Goal: Task Accomplishment & Management: Manage account settings

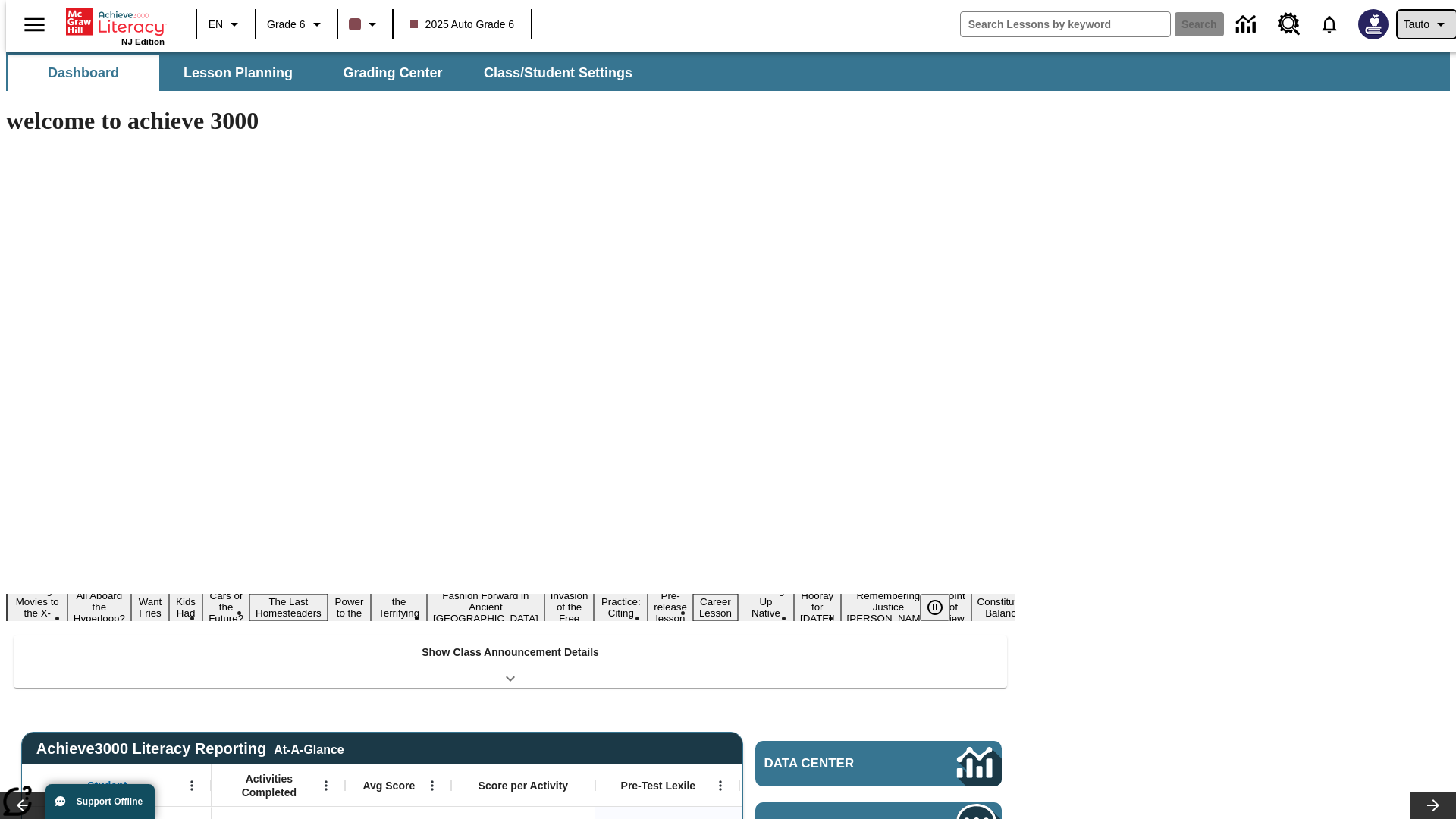
click at [1419, 24] on span "Tauto" at bounding box center [1416, 25] width 26 height 16
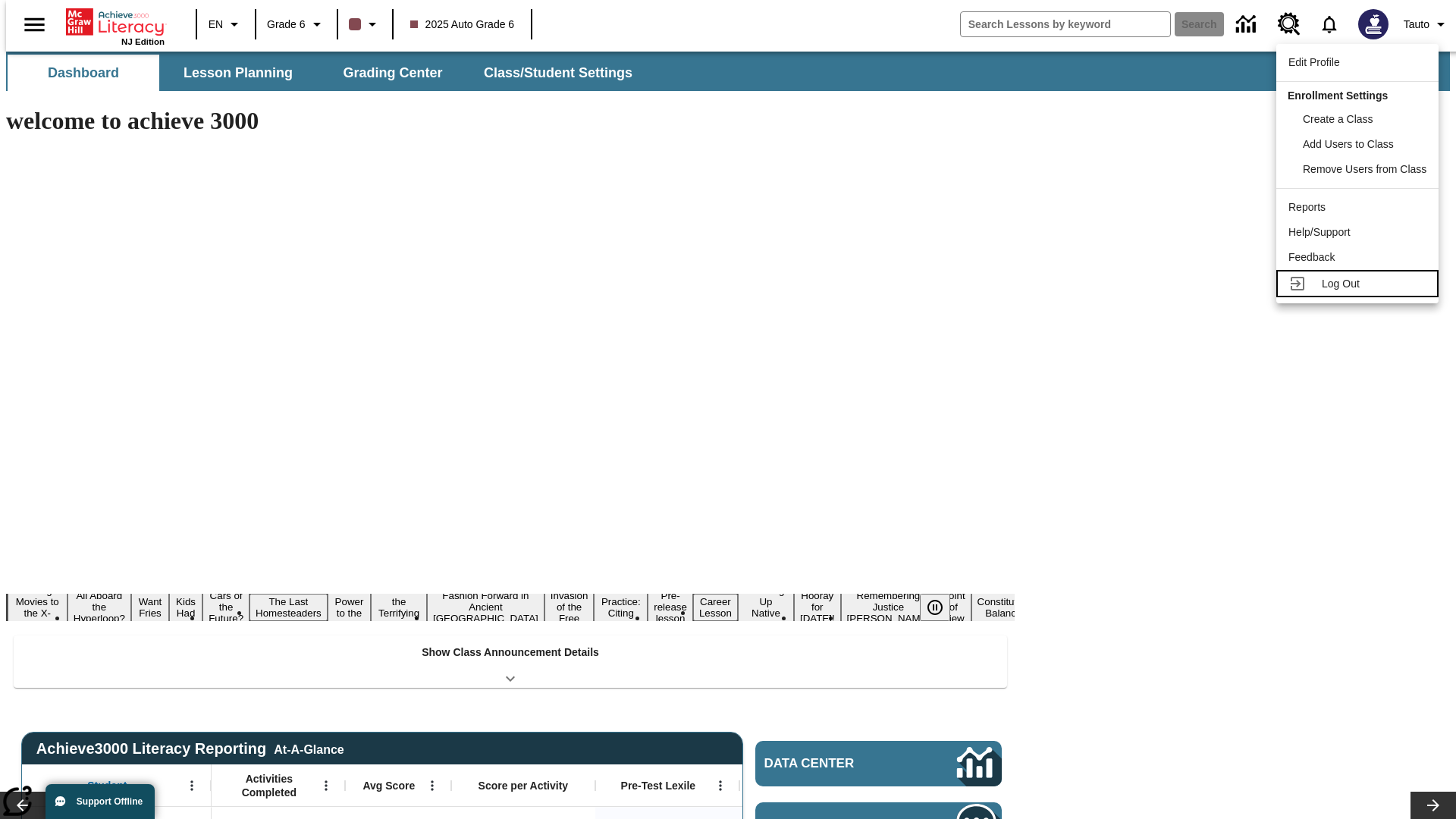
click at [1360, 283] on span "Log Out" at bounding box center [1340, 283] width 38 height 12
